Goal: Task Accomplishment & Management: Use online tool/utility

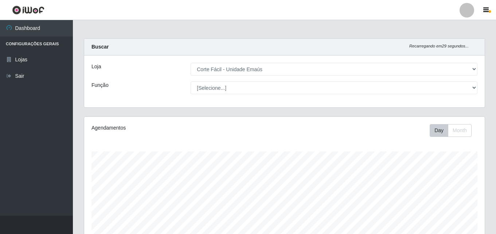
select select "201"
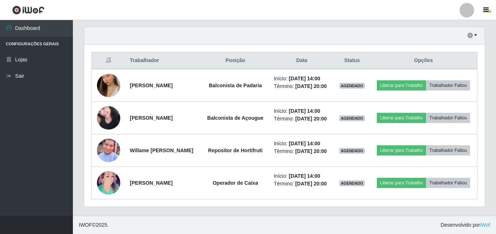
scroll to position [151, 401]
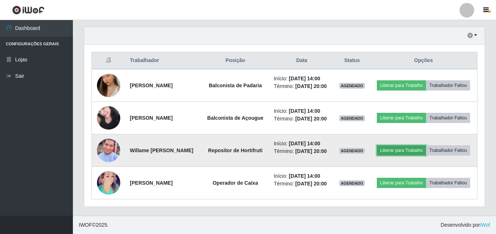
click at [426, 145] on button "Liberar para Trabalho" at bounding box center [401, 150] width 49 height 10
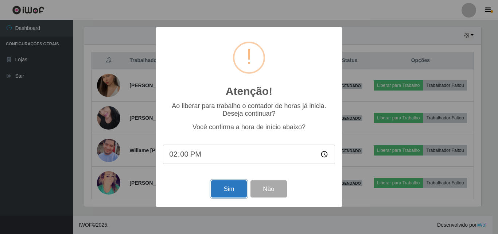
click at [232, 195] on button "Sim" at bounding box center [228, 188] width 35 height 17
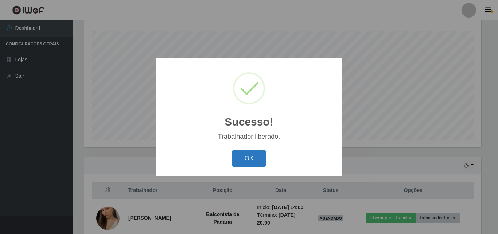
click at [253, 163] on button "OK" at bounding box center [249, 158] width 34 height 17
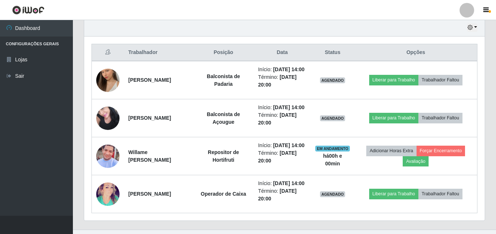
scroll to position [267, 0]
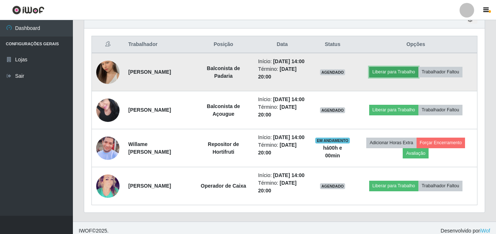
click at [400, 75] on button "Liberar para Trabalho" at bounding box center [393, 72] width 49 height 10
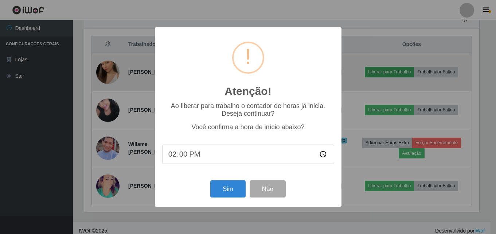
scroll to position [151, 397]
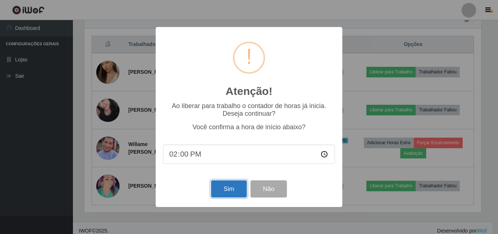
click at [227, 191] on button "Sim" at bounding box center [228, 188] width 35 height 17
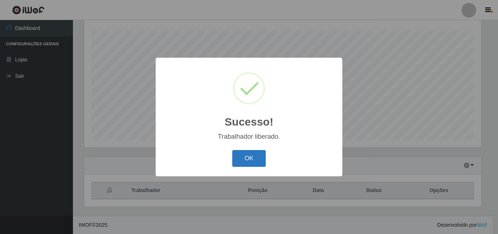
click at [250, 159] on button "OK" at bounding box center [249, 158] width 34 height 17
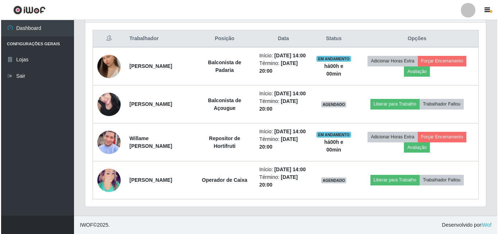
scroll to position [303, 0]
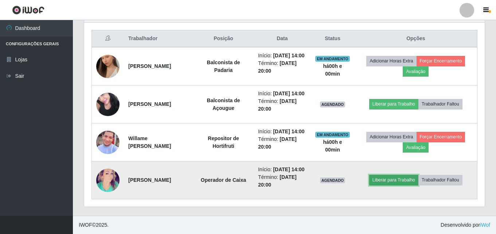
click at [384, 175] on button "Liberar para Trabalho" at bounding box center [393, 180] width 49 height 10
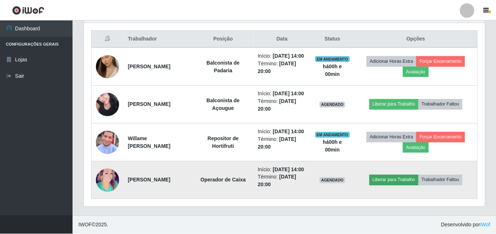
scroll to position [151, 397]
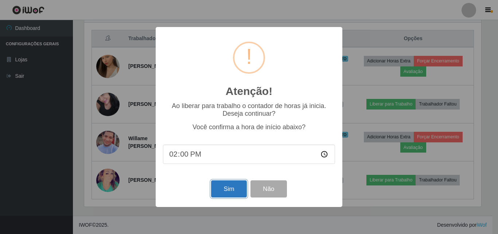
click at [216, 187] on button "Sim" at bounding box center [228, 188] width 35 height 17
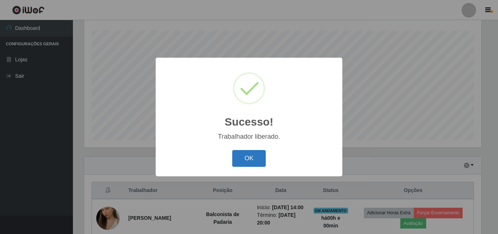
click at [258, 151] on button "OK" at bounding box center [249, 158] width 34 height 17
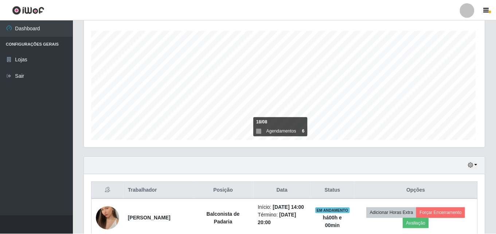
scroll to position [0, 0]
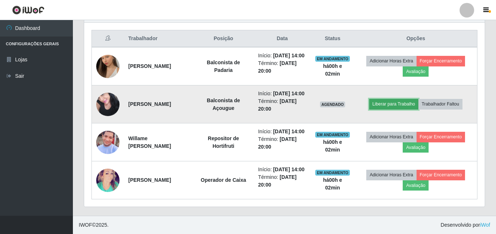
click at [406, 99] on button "Liberar para Trabalho" at bounding box center [393, 104] width 49 height 10
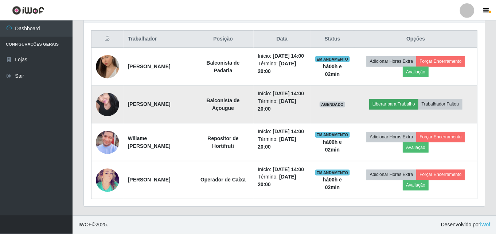
scroll to position [151, 397]
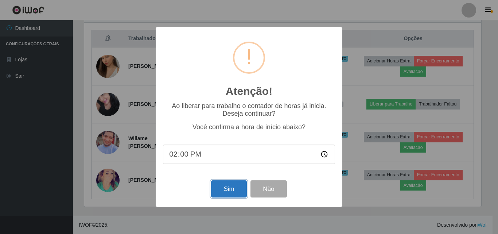
click at [230, 191] on button "Sim" at bounding box center [228, 188] width 35 height 17
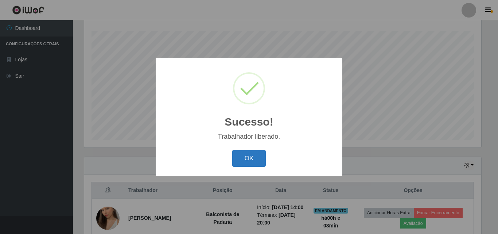
click at [257, 158] on button "OK" at bounding box center [249, 158] width 34 height 17
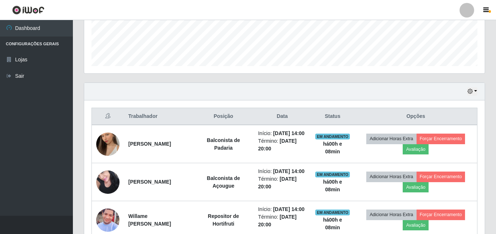
scroll to position [194, 0]
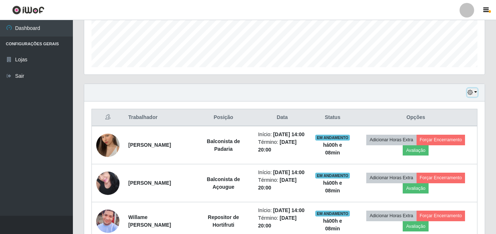
click at [470, 90] on icon "button" at bounding box center [470, 92] width 5 height 5
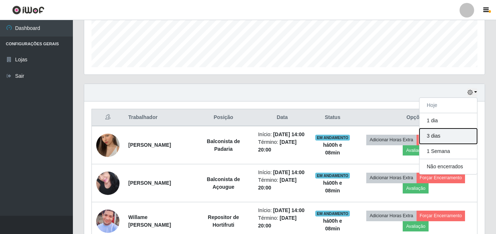
click at [451, 141] on button "3 dias" at bounding box center [449, 135] width 58 height 15
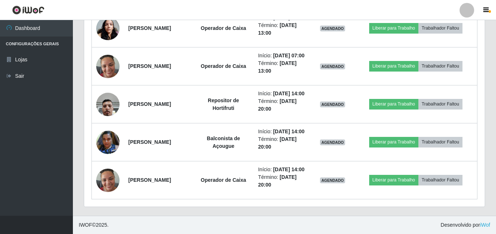
scroll to position [850, 0]
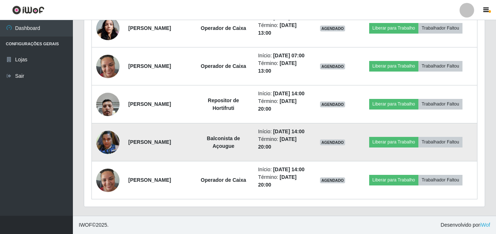
click at [108, 134] on img at bounding box center [107, 142] width 23 height 31
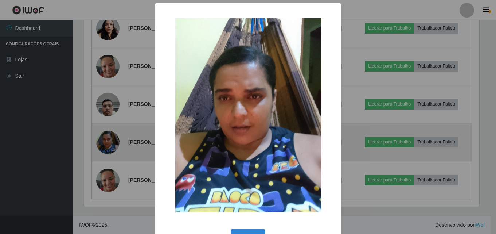
scroll to position [151, 397]
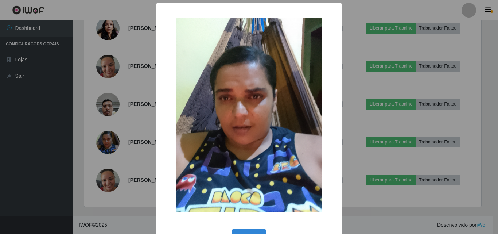
click at [113, 131] on div "× OK Cancel" at bounding box center [249, 117] width 498 height 234
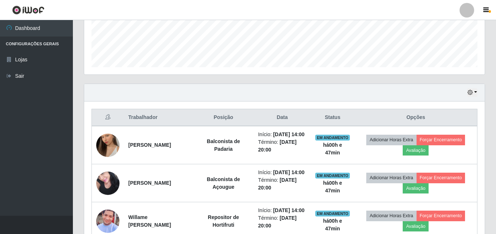
scroll to position [157, 0]
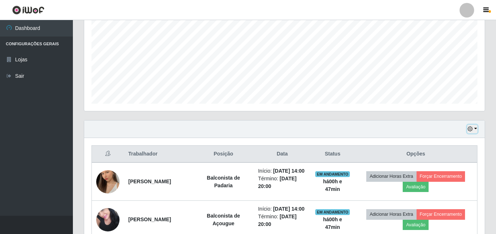
click at [471, 129] on icon "button" at bounding box center [470, 128] width 5 height 5
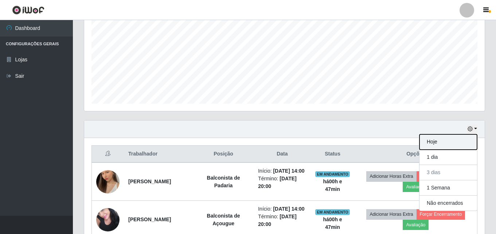
click at [449, 146] on button "Hoje" at bounding box center [449, 141] width 58 height 15
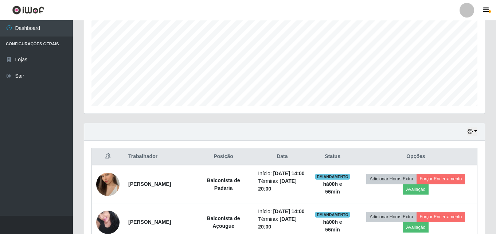
scroll to position [154, 0]
